Goal: Consume media (video, audio): Consume media (video, audio)

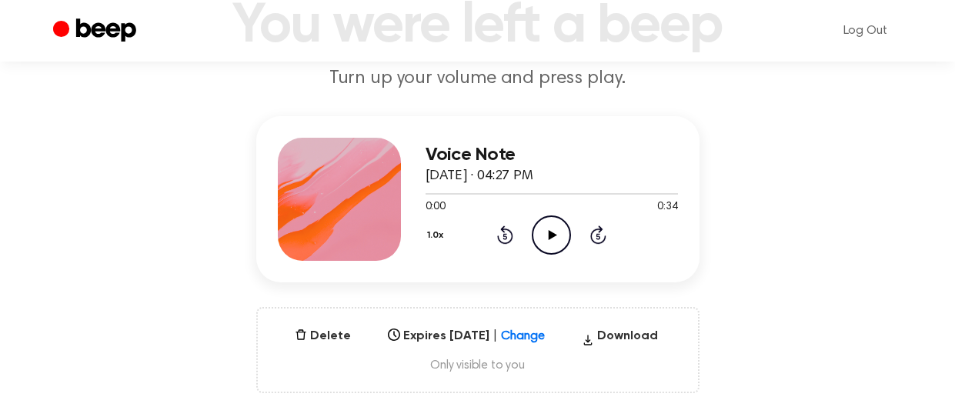
scroll to position [127, 0]
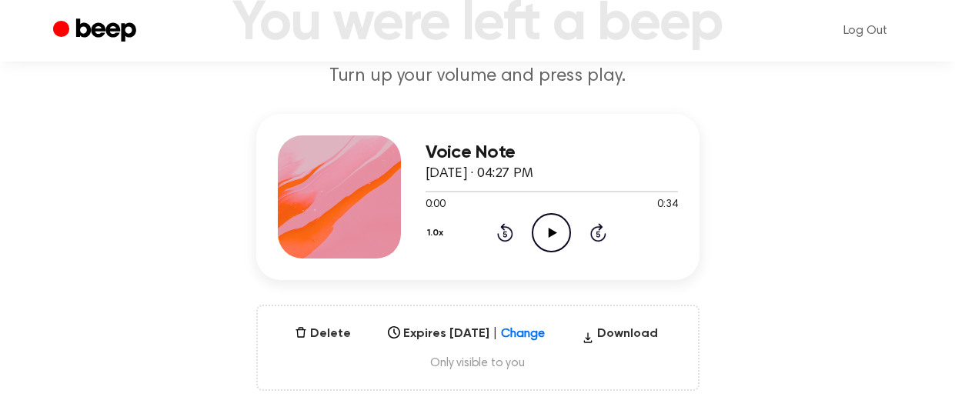
click at [548, 236] on icon "Play Audio" at bounding box center [551, 232] width 39 height 39
click at [548, 236] on icon at bounding box center [551, 233] width 7 height 10
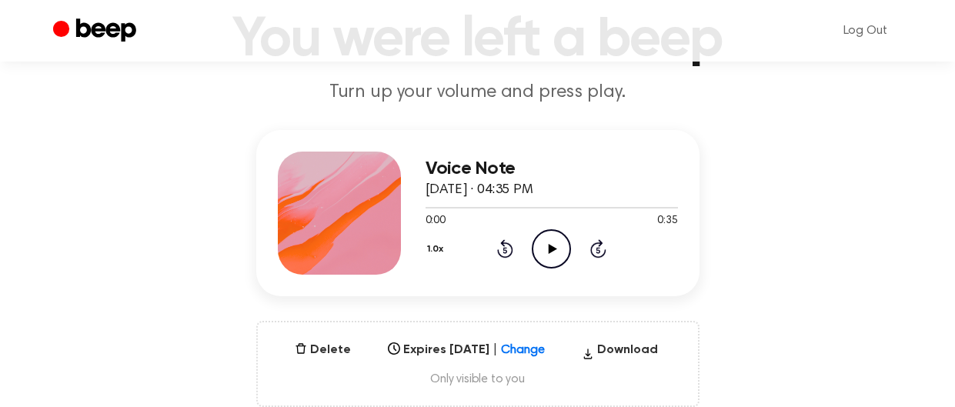
scroll to position [112, 0]
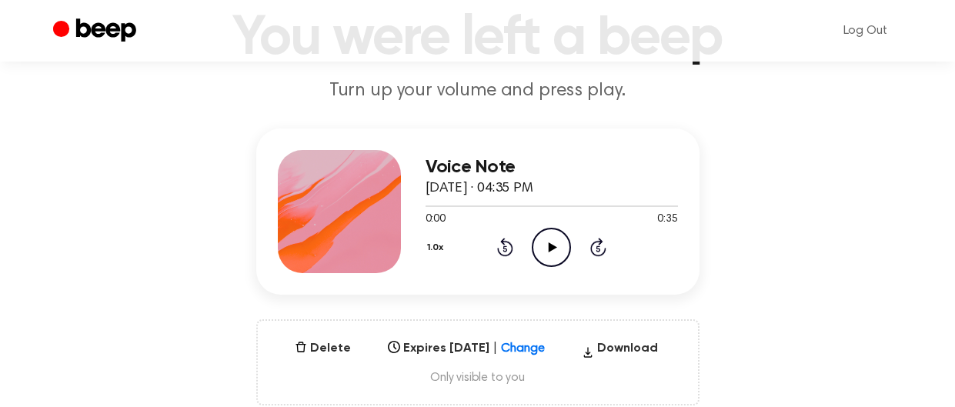
click at [553, 255] on icon "Play Audio" at bounding box center [551, 247] width 39 height 39
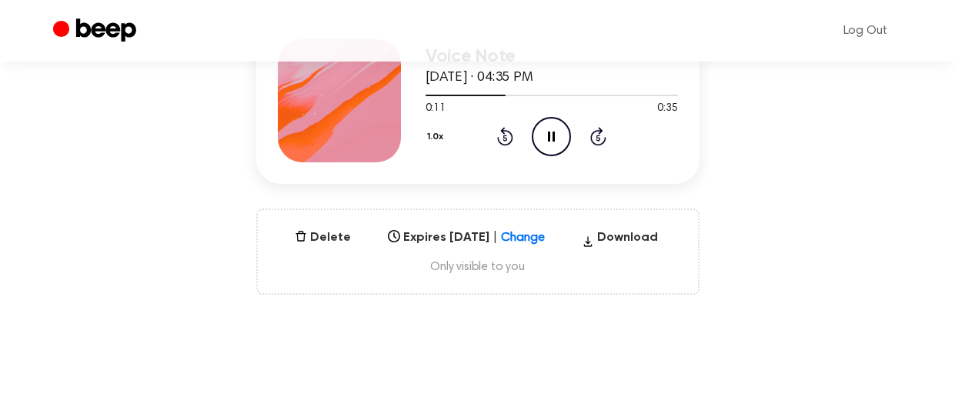
scroll to position [229, 0]
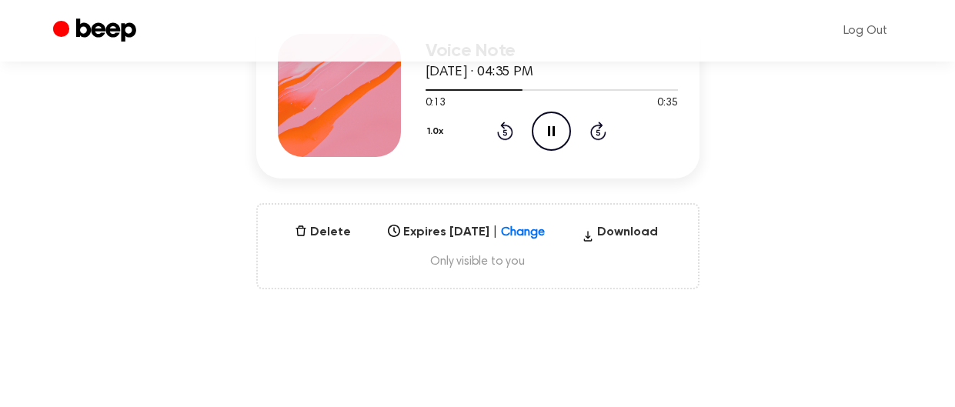
click at [520, 229] on div "Select..." at bounding box center [466, 228] width 169 height 22
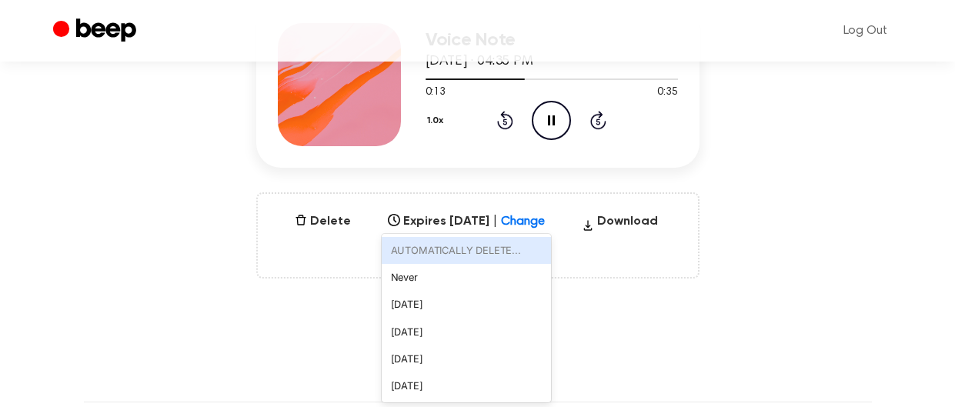
scroll to position [240, 0]
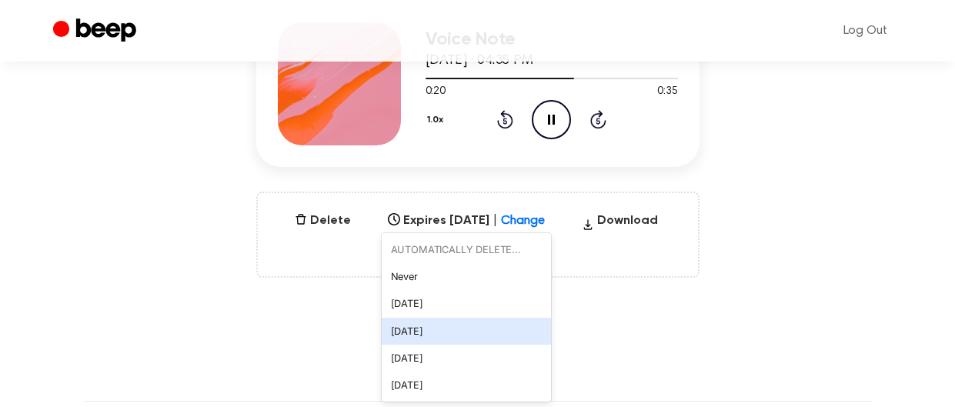
click at [395, 329] on div "[DATE]" at bounding box center [466, 331] width 169 height 27
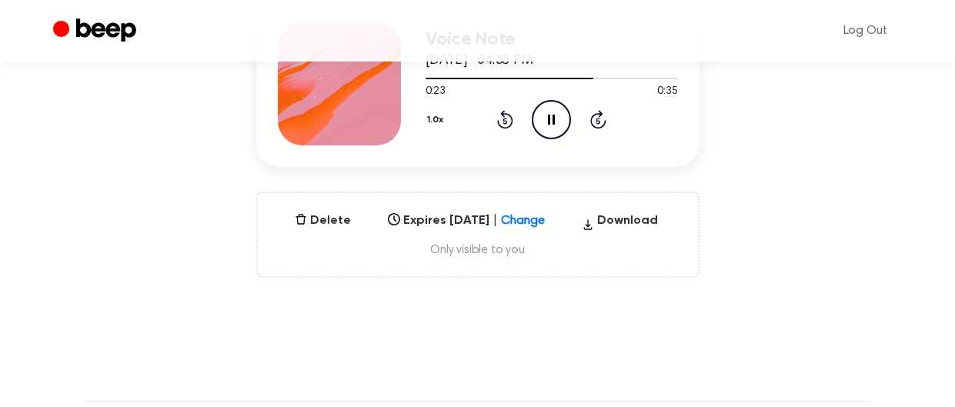
click at [522, 219] on div "[DATE]" at bounding box center [452, 216] width 139 height 18
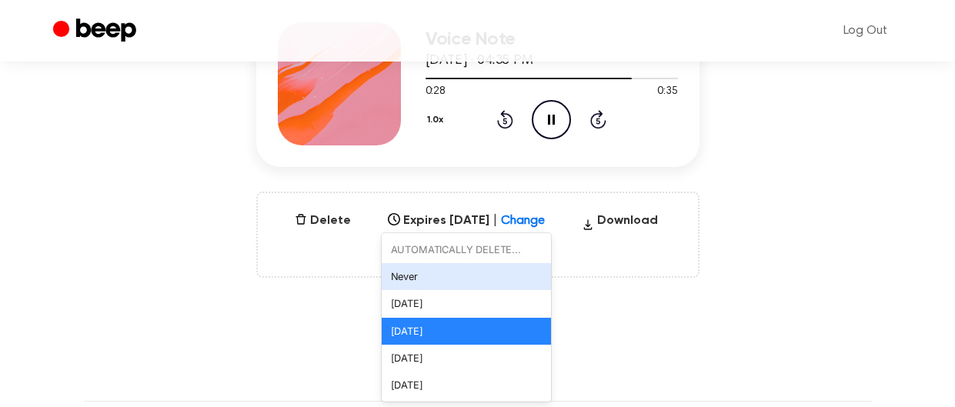
click at [396, 280] on div "Never" at bounding box center [466, 276] width 169 height 27
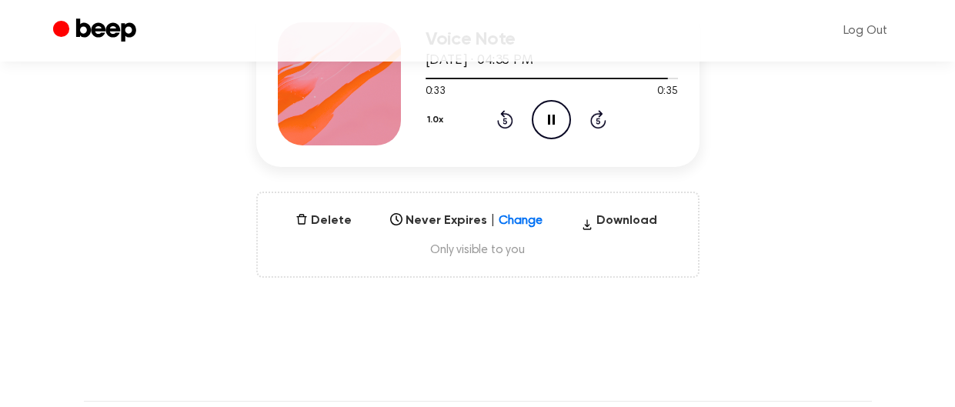
click at [526, 220] on icon at bounding box center [533, 216] width 15 height 15
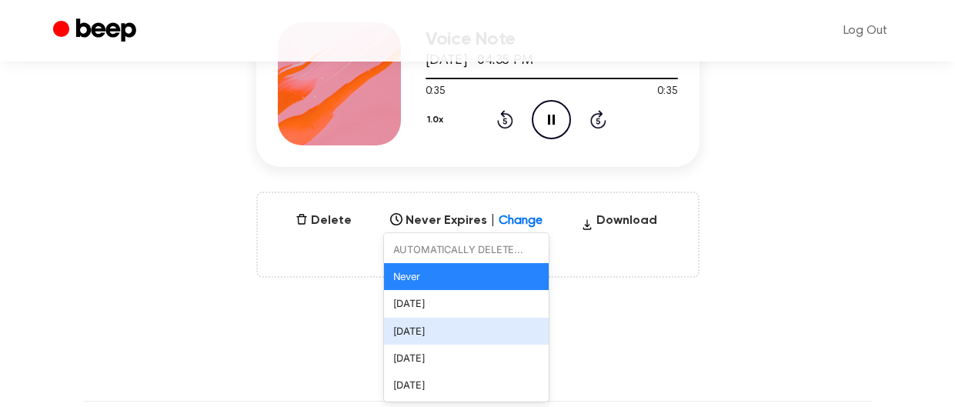
click at [428, 332] on div "[DATE]" at bounding box center [466, 331] width 165 height 27
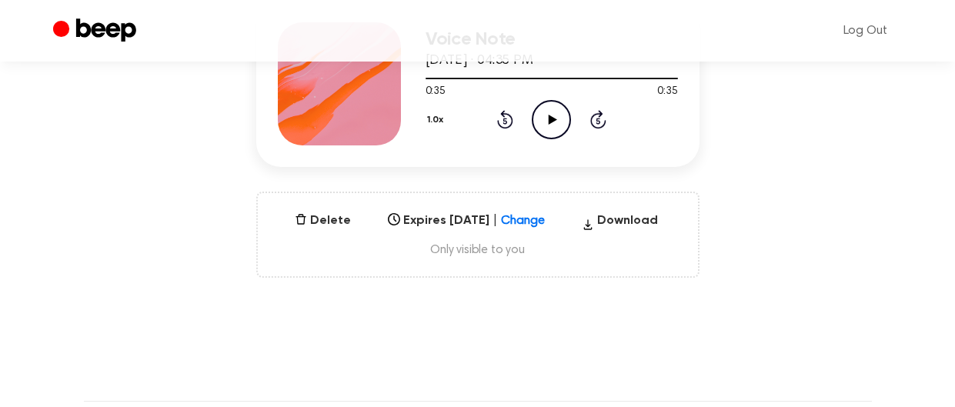
click at [539, 222] on icon at bounding box center [536, 216] width 15 height 15
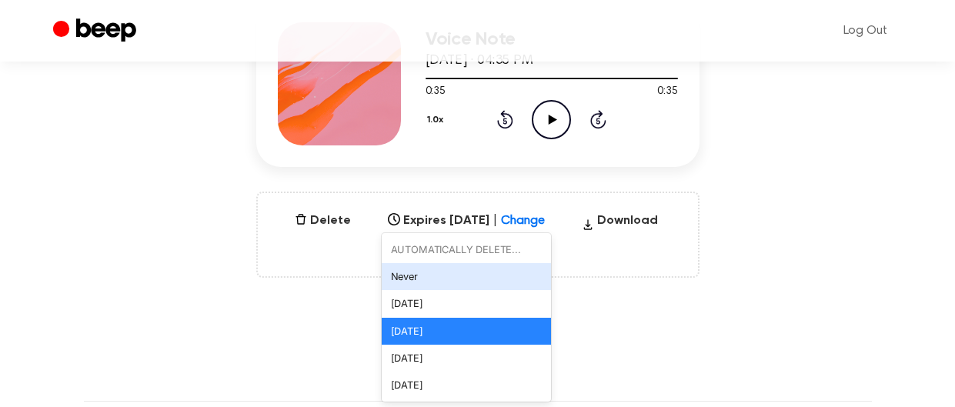
click at [486, 281] on div "Never" at bounding box center [466, 276] width 169 height 27
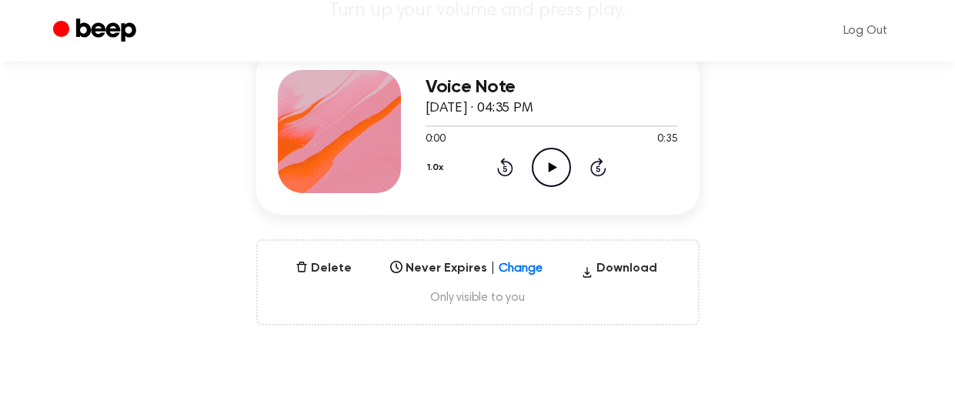
scroll to position [193, 0]
click at [540, 176] on icon "Play Audio" at bounding box center [551, 166] width 39 height 39
click at [553, 168] on icon at bounding box center [551, 167] width 7 height 10
